Goal: Entertainment & Leisure: Consume media (video, audio)

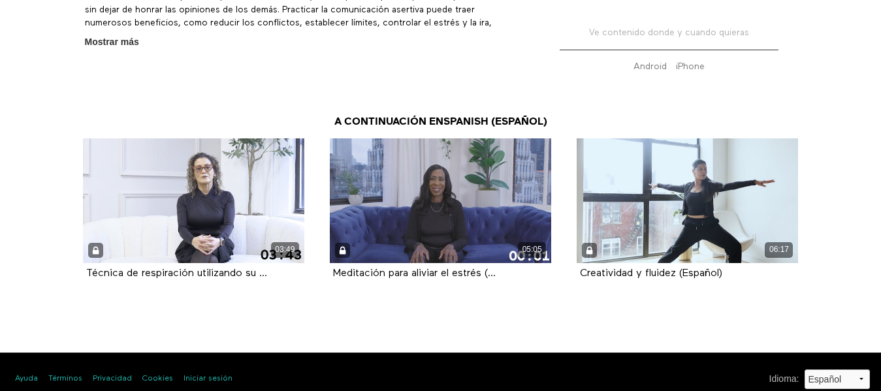
scroll to position [384, 0]
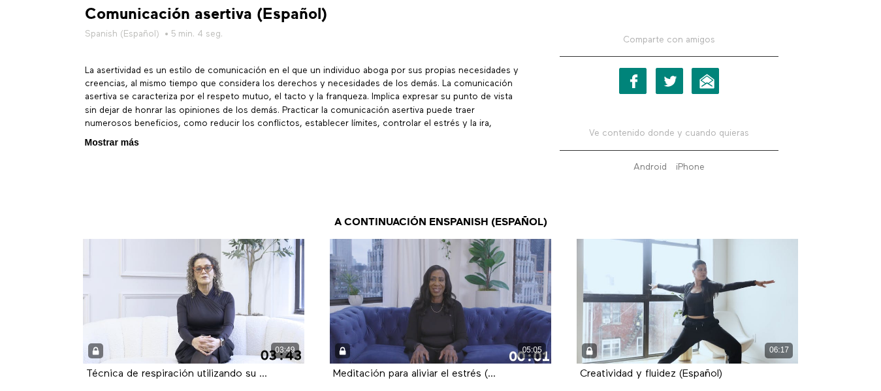
click at [112, 140] on span "Mostrar más" at bounding box center [112, 143] width 54 height 14
click at [0, 0] on input "Mostrar más Mostrar menos" at bounding box center [0, 0] width 0 height 0
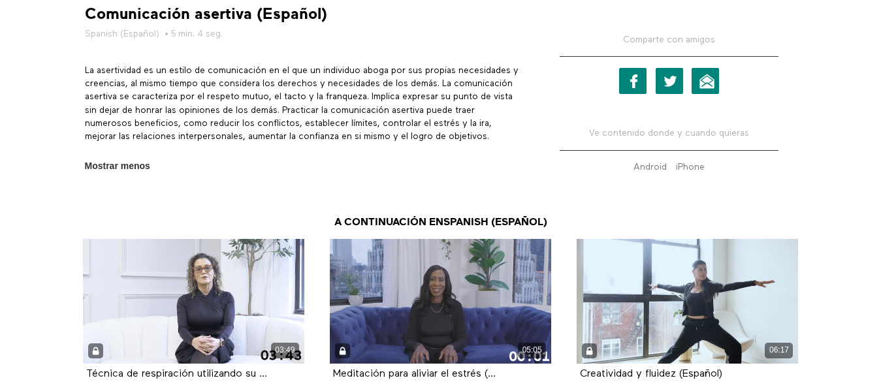
click at [144, 33] on link "Spanish (Español)" at bounding box center [122, 33] width 74 height 13
